Goal: Communication & Community: Participate in discussion

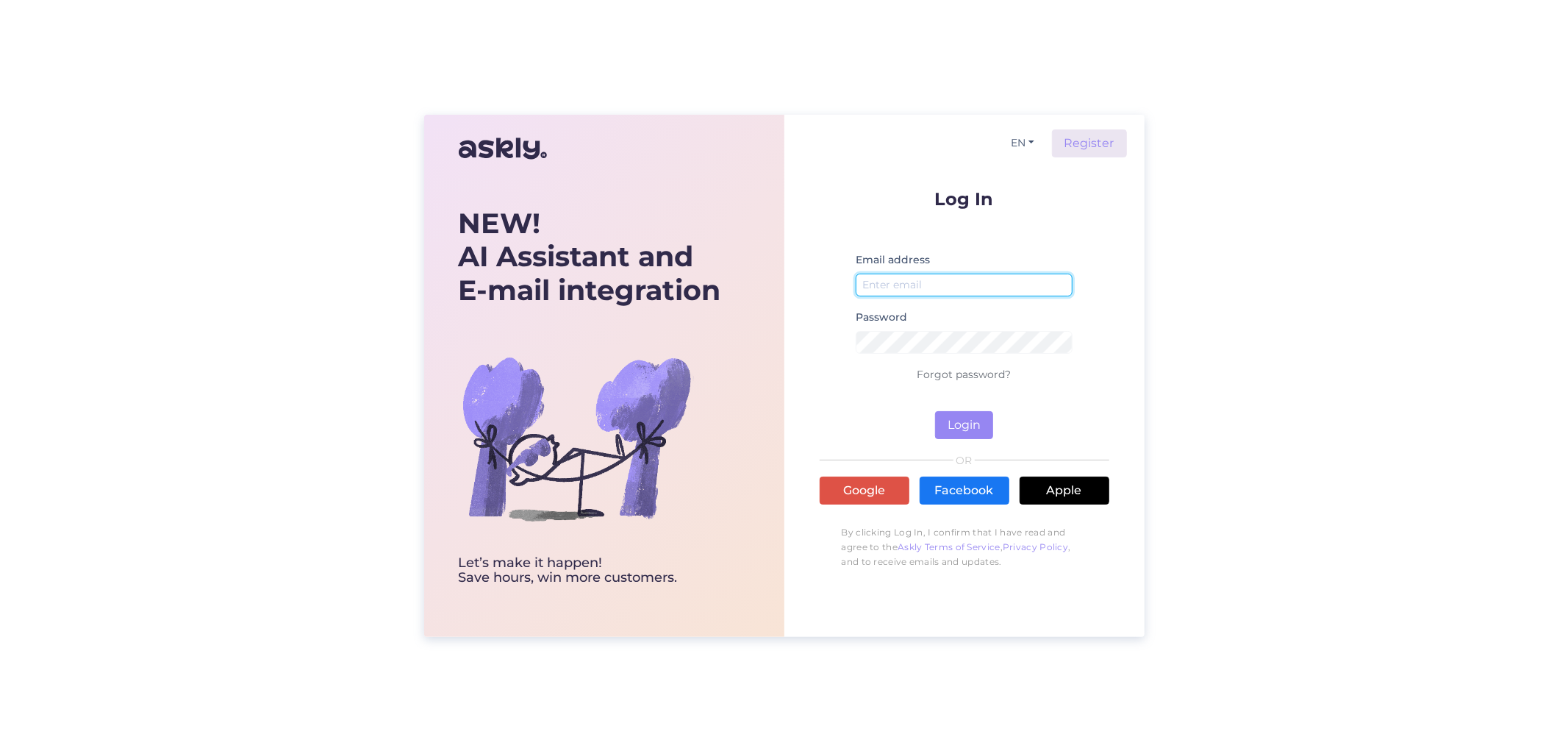
type input "[EMAIL_ADDRESS][DOMAIN_NAME]"
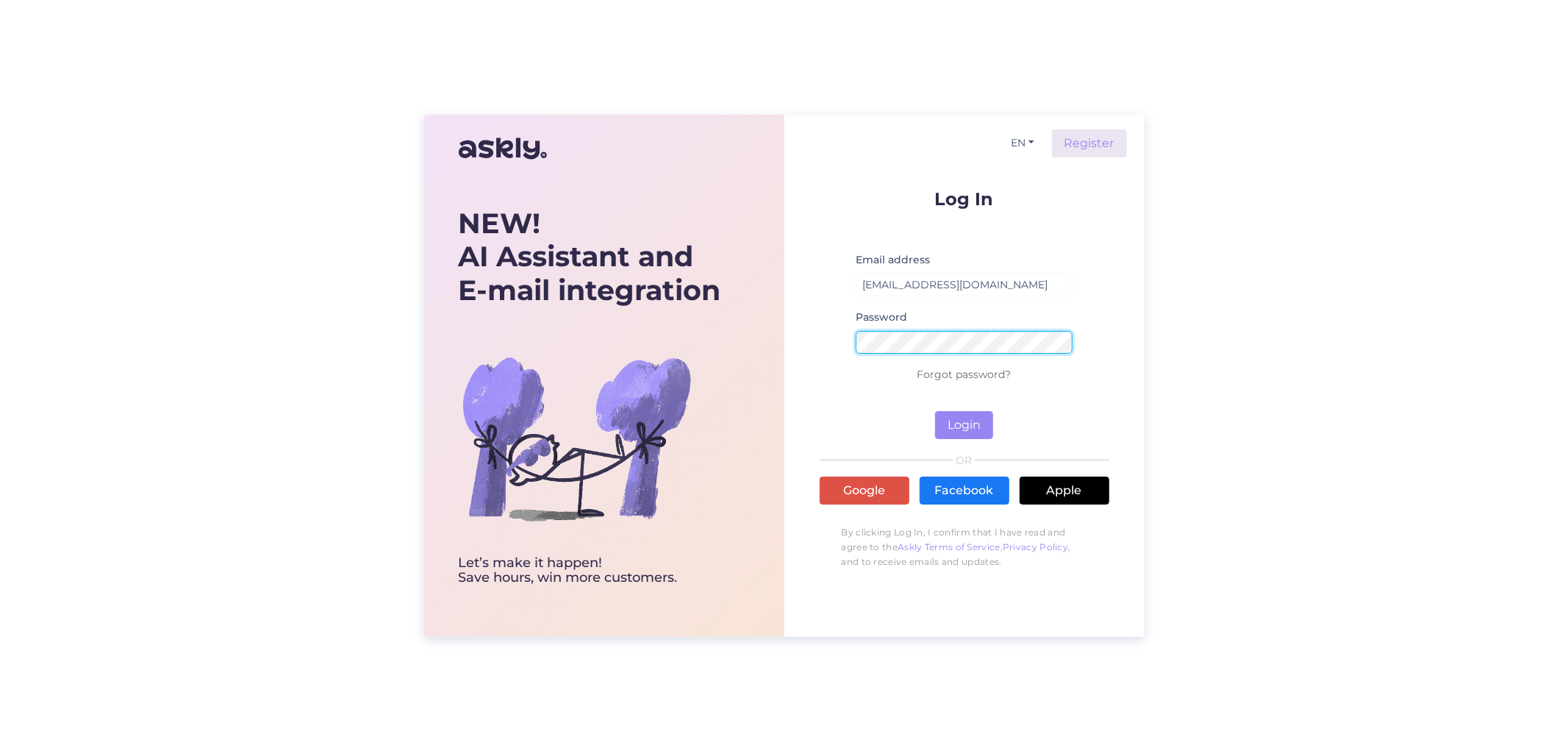
click at [804, 329] on div "EN Register Log In Email address [EMAIL_ADDRESS][DOMAIN_NAME] Password Forgot p…" at bounding box center [964, 376] width 360 height 522
click at [894, 416] on form "Log In Email address [EMAIL_ADDRESS][DOMAIN_NAME] Password Forgot password? Log…" at bounding box center [965, 314] width 290 height 249
click at [967, 431] on button "Login" at bounding box center [964, 425] width 58 height 28
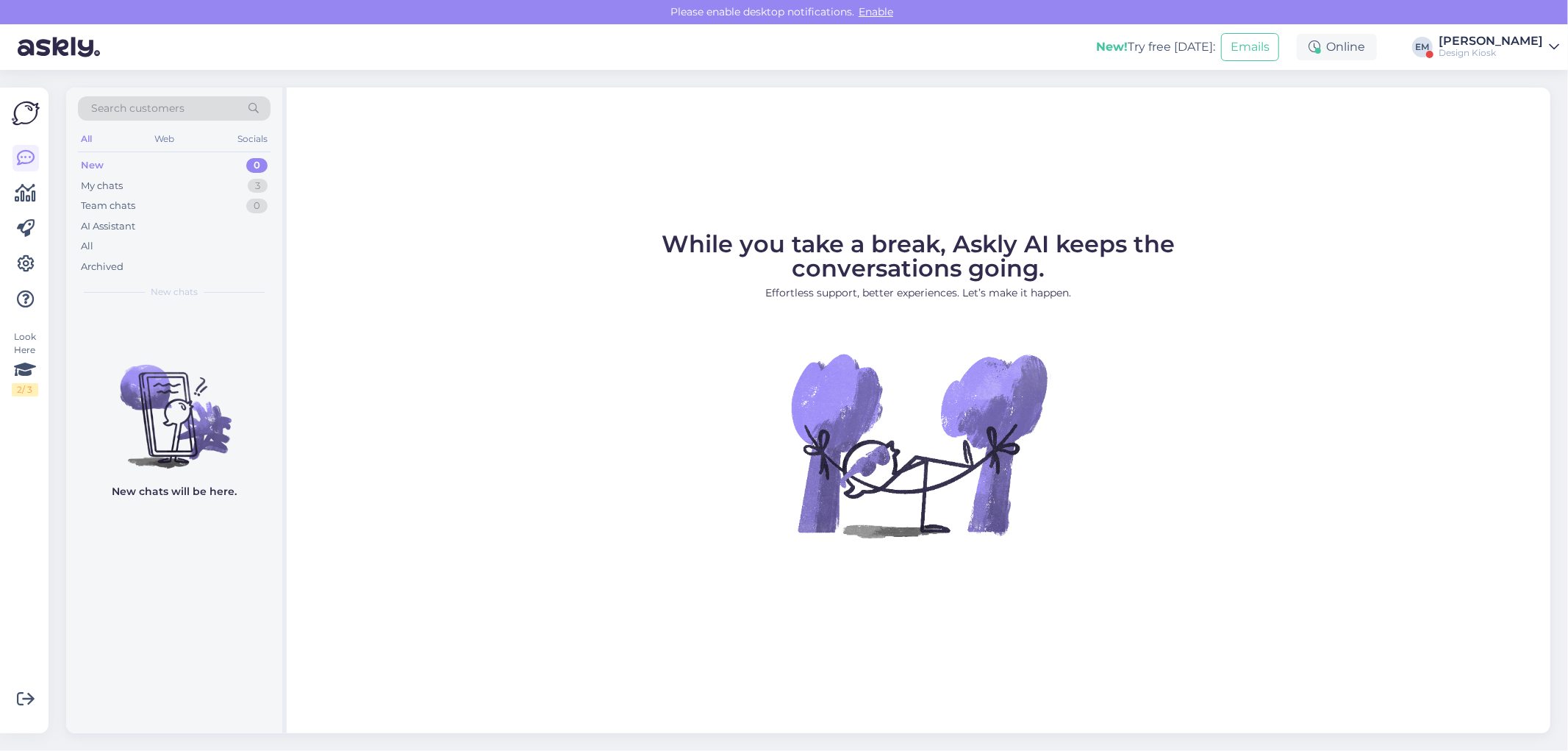
click at [1528, 45] on div "[PERSON_NAME]" at bounding box center [1491, 40] width 104 height 12
click at [1526, 111] on button "Open" at bounding box center [1527, 113] width 41 height 22
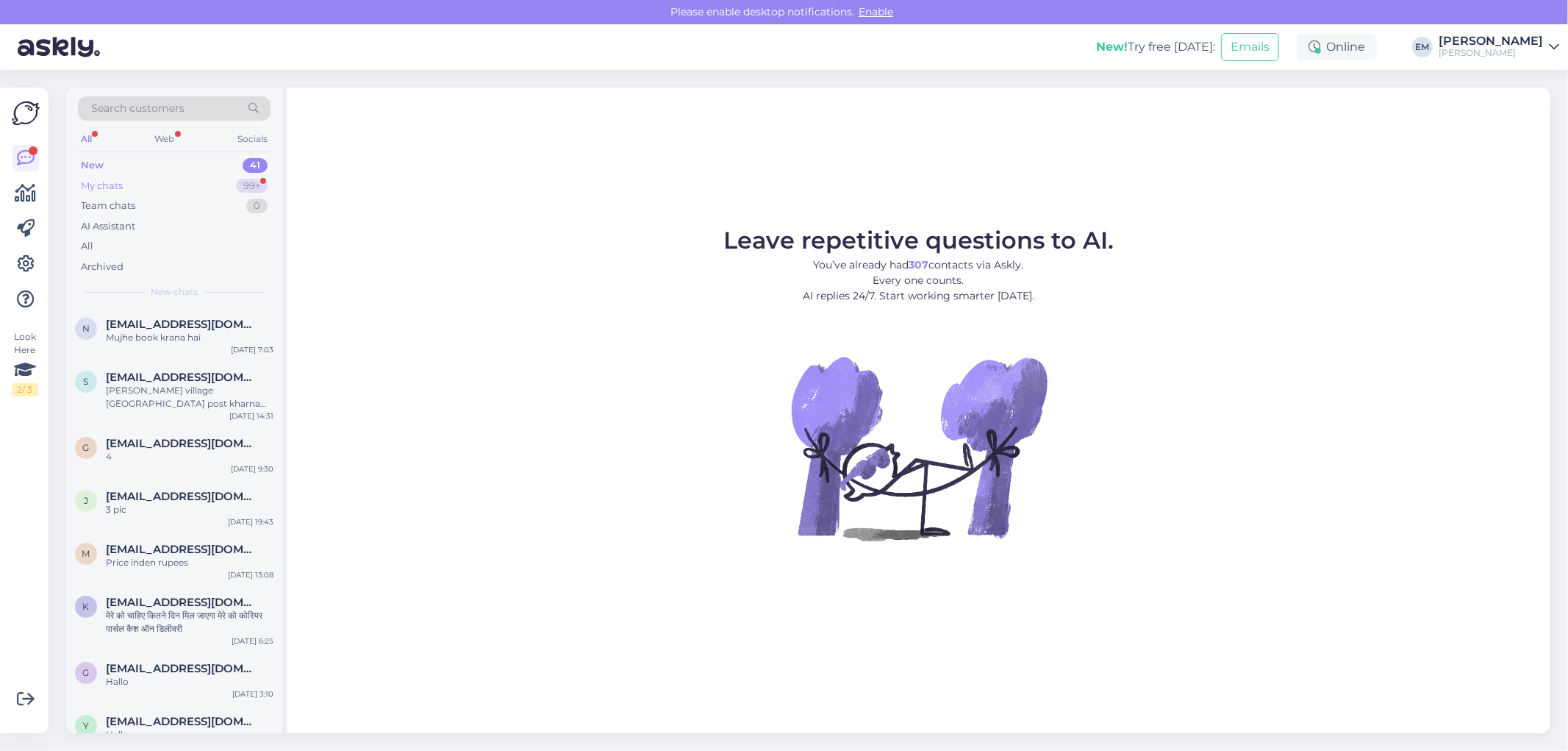
click at [112, 187] on div "My chats" at bounding box center [101, 186] width 42 height 14
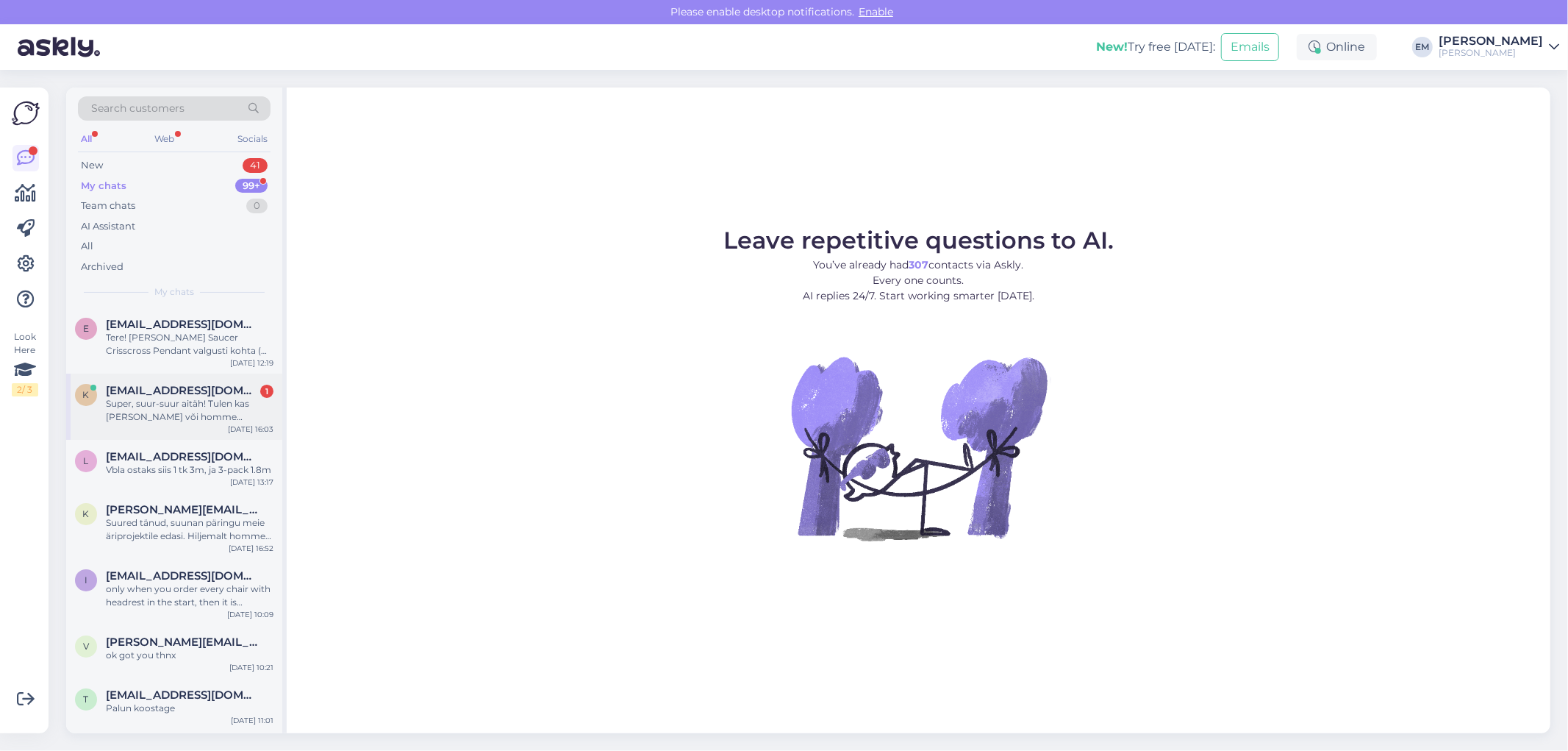
click at [197, 420] on div "Super, suur-suur aitäh! Tulen kas [PERSON_NAME] või homme kindlasti läbi :)" at bounding box center [189, 410] width 168 height 26
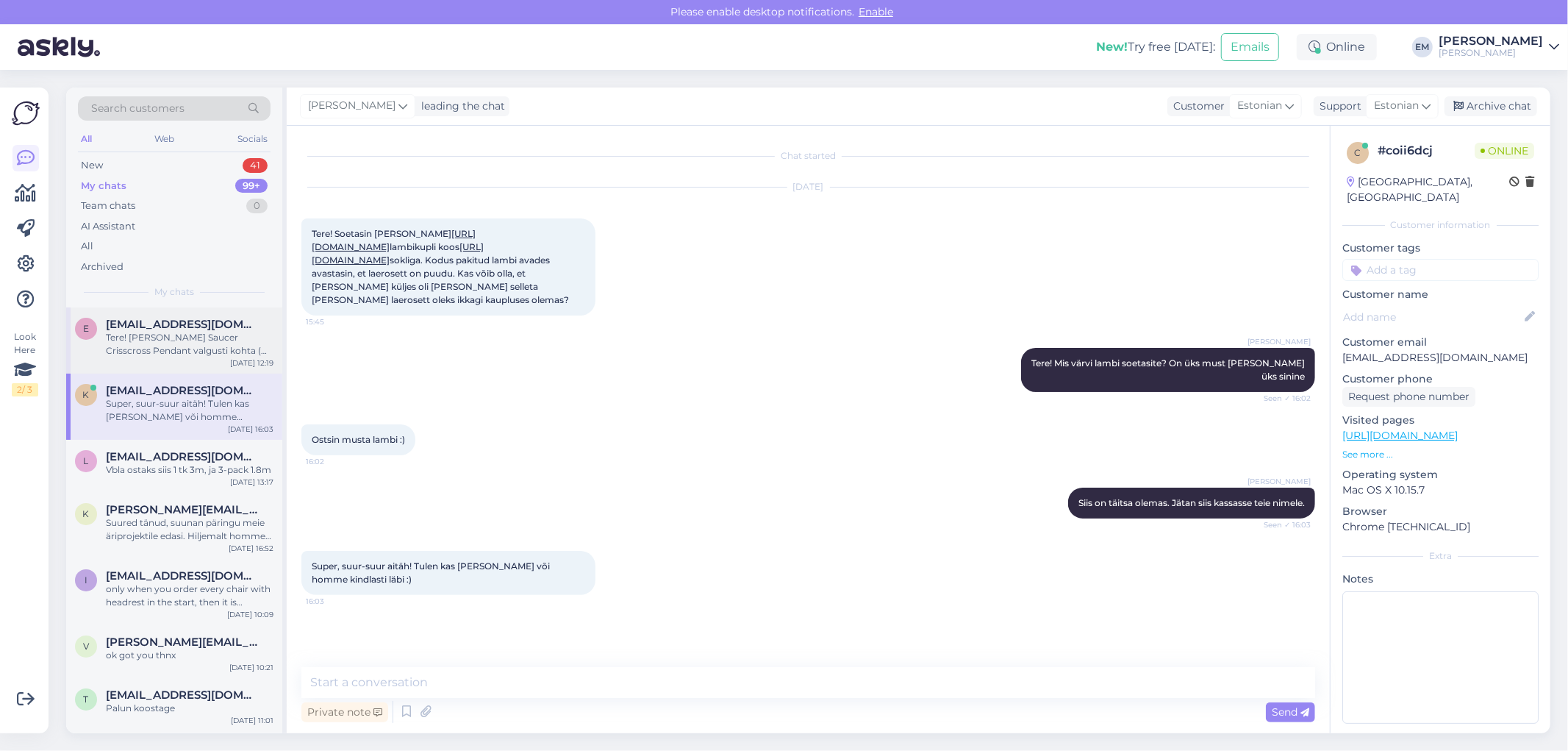
click at [129, 336] on div "Tere! [PERSON_NAME] Saucer Crisscross Pendant valgusti kohta (M suuruses). Tege…" at bounding box center [189, 343] width 168 height 26
